Goal: Information Seeking & Learning: Check status

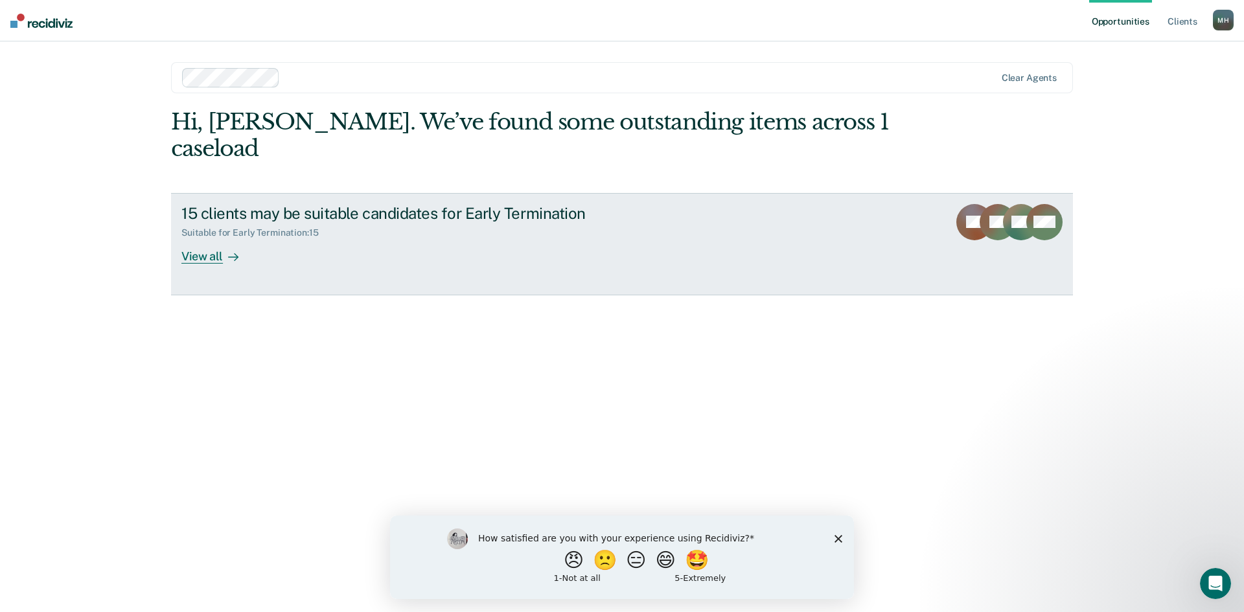
click at [200, 238] on div "View all" at bounding box center [217, 250] width 73 height 25
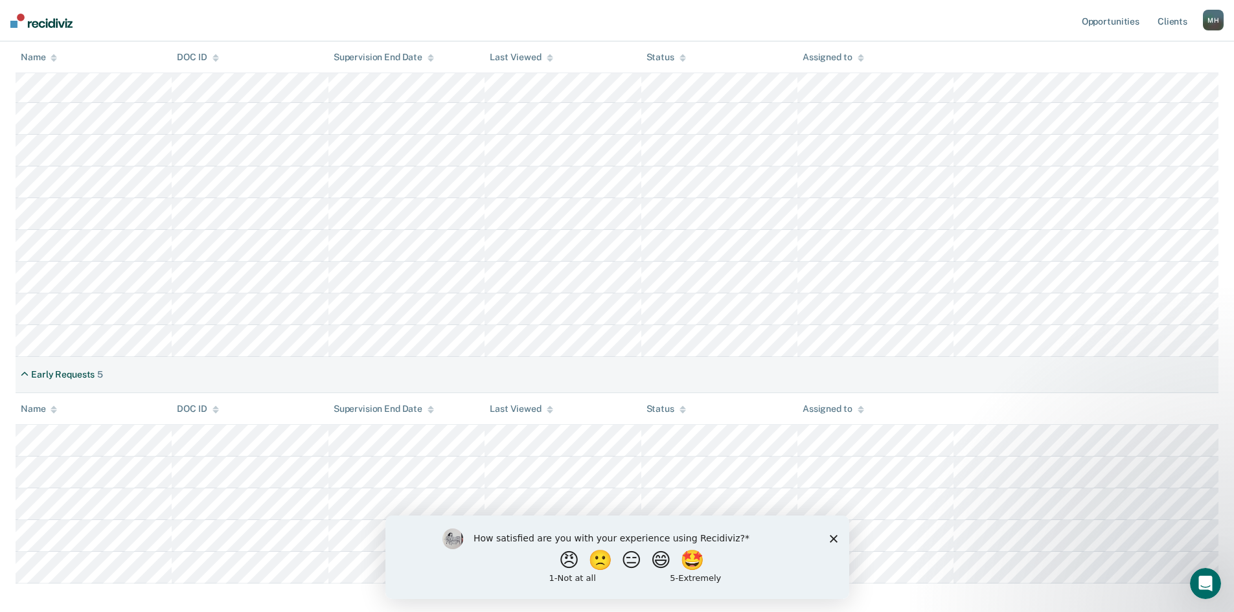
scroll to position [259, 0]
